Goal: Navigation & Orientation: Go to known website

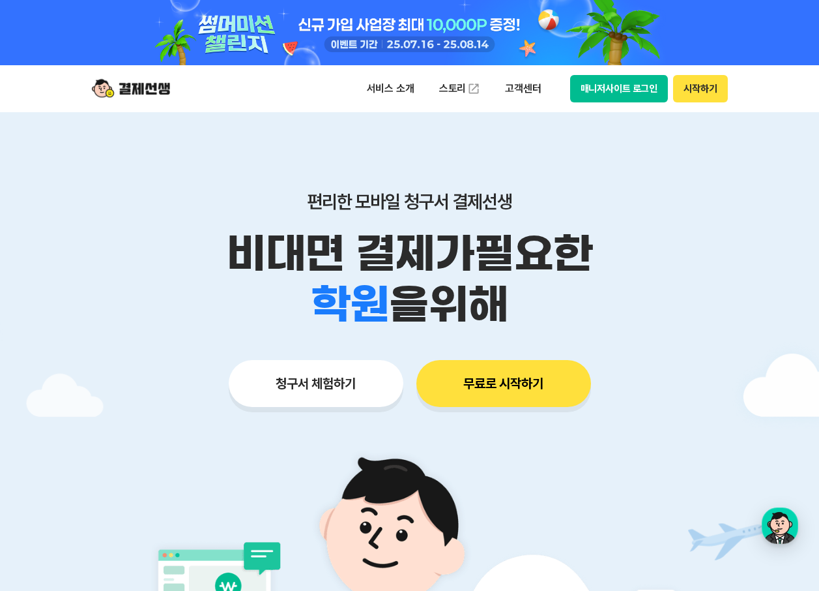
click at [631, 100] on button "매니저사이트 로그인" at bounding box center [619, 88] width 98 height 27
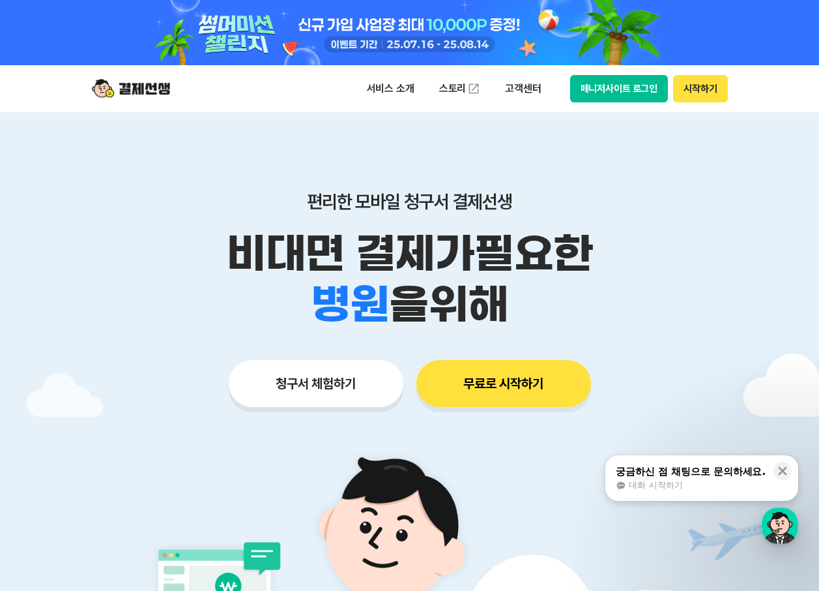
click at [617, 79] on button "매니저사이트 로그인" at bounding box center [619, 88] width 98 height 27
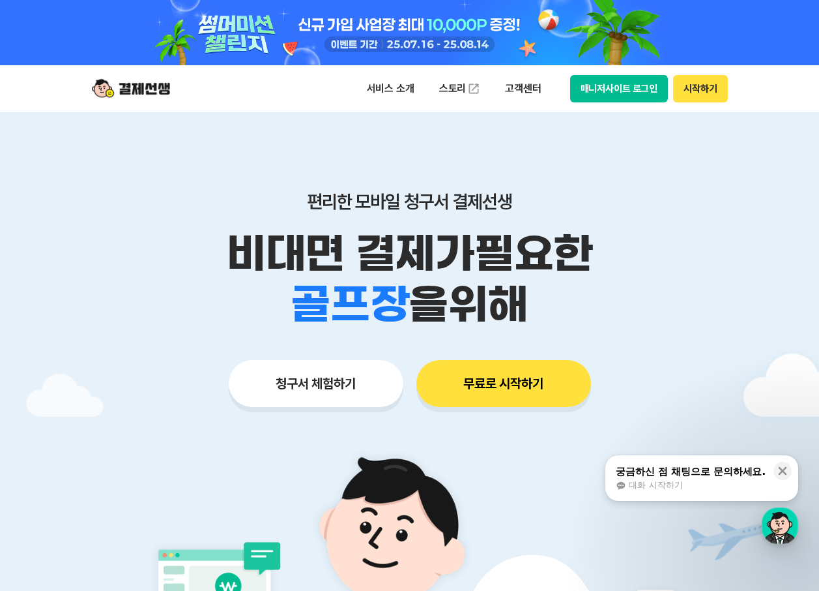
click at [612, 83] on button "매니저사이트 로그인" at bounding box center [619, 88] width 98 height 27
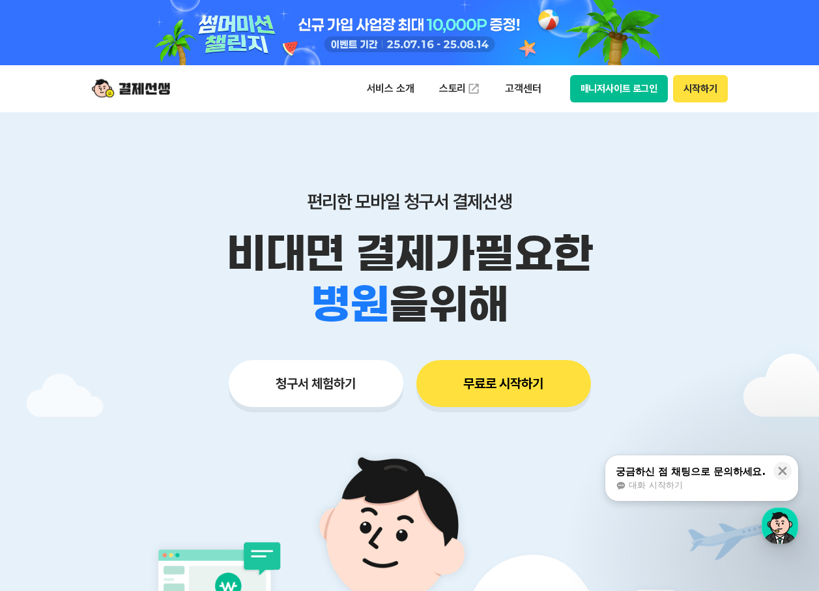
click at [626, 86] on button "매니저사이트 로그인" at bounding box center [619, 88] width 98 height 27
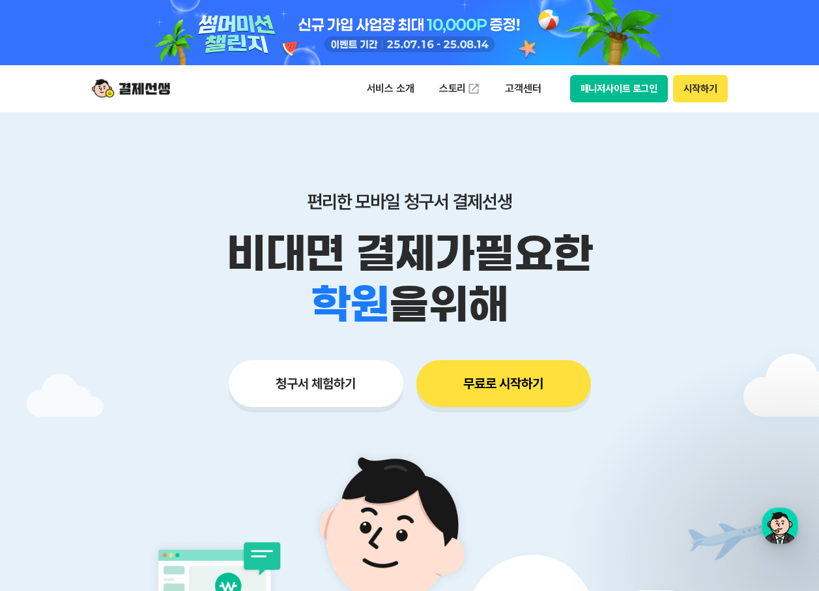
click at [617, 92] on button "매니저사이트 로그인" at bounding box center [619, 88] width 98 height 27
